Goal: Navigation & Orientation: Go to known website

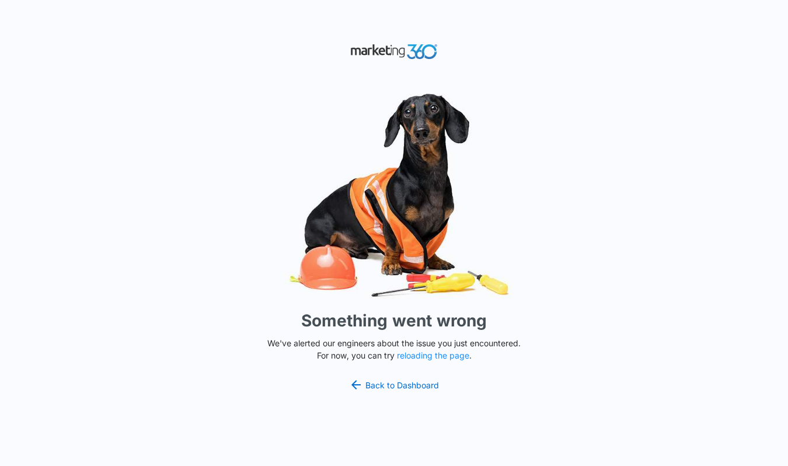
click at [664, 64] on div "Something went wrong We've alerted our engineers about the issue you just encou…" at bounding box center [394, 233] width 788 height 466
